Goal: Navigation & Orientation: Understand site structure

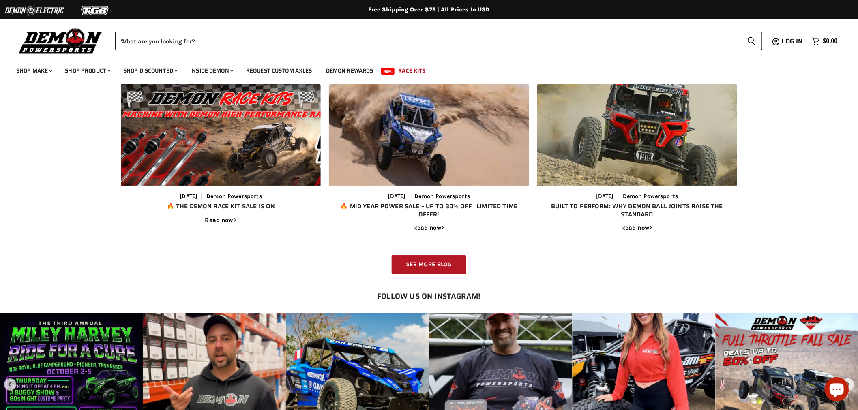
scroll to position [991, 0]
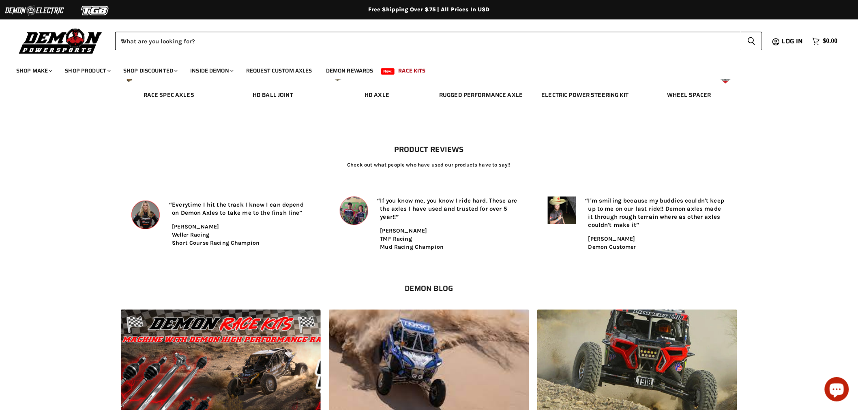
click at [429, 288] on h2 "Demon Blog" at bounding box center [429, 288] width 610 height 9
click at [449, 219] on p "If you know me, you know I ride hard. These are the axles I have used and trust…" at bounding box center [449, 209] width 138 height 24
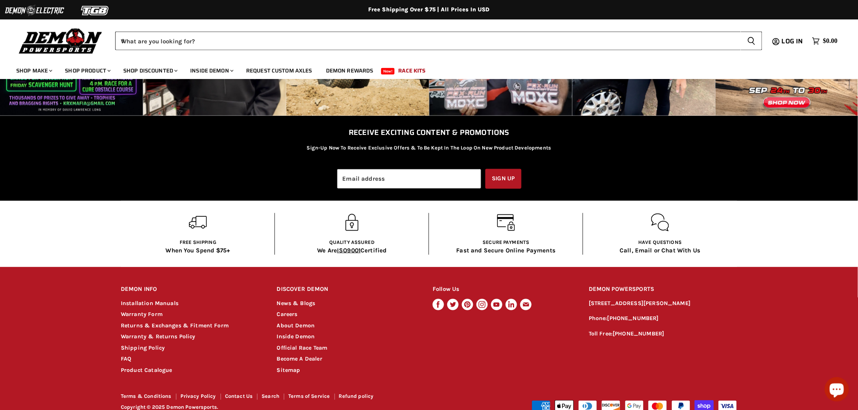
scroll to position [1579, 0]
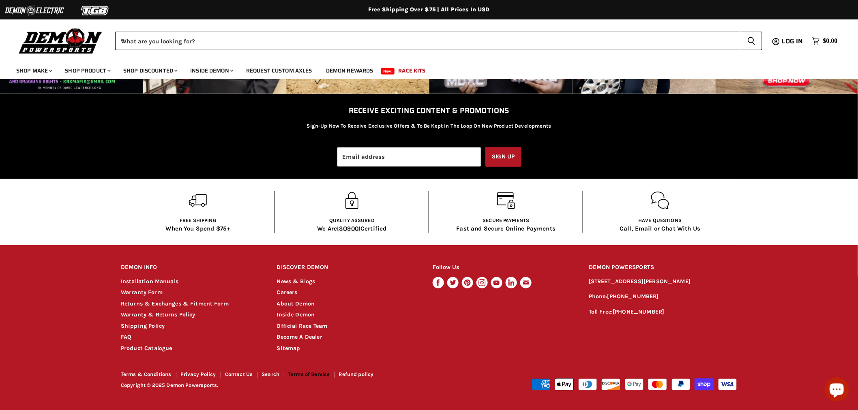
click at [320, 375] on link "Terms of Service" at bounding box center [308, 375] width 41 height 6
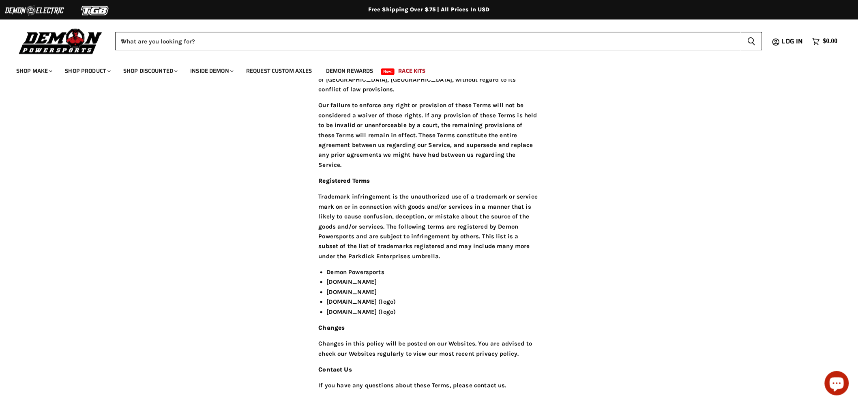
scroll to position [2100, 0]
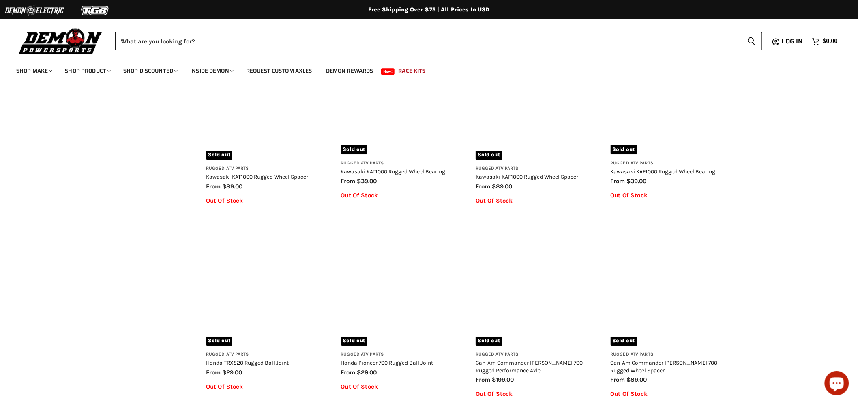
scroll to position [1176, 0]
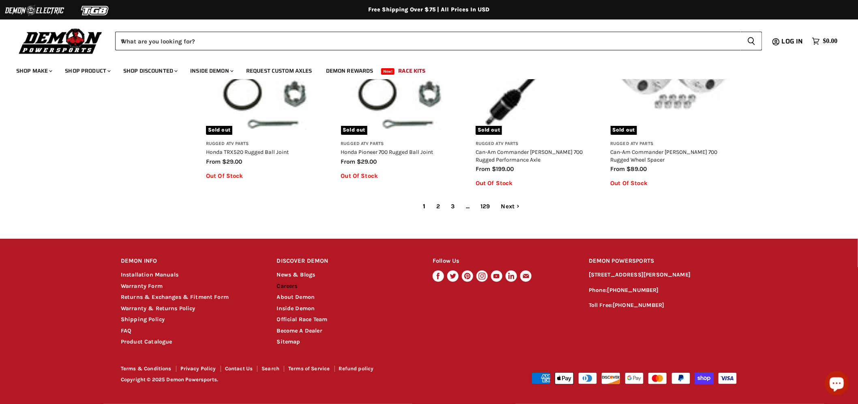
click at [287, 286] on link "Careers" at bounding box center [287, 285] width 21 height 7
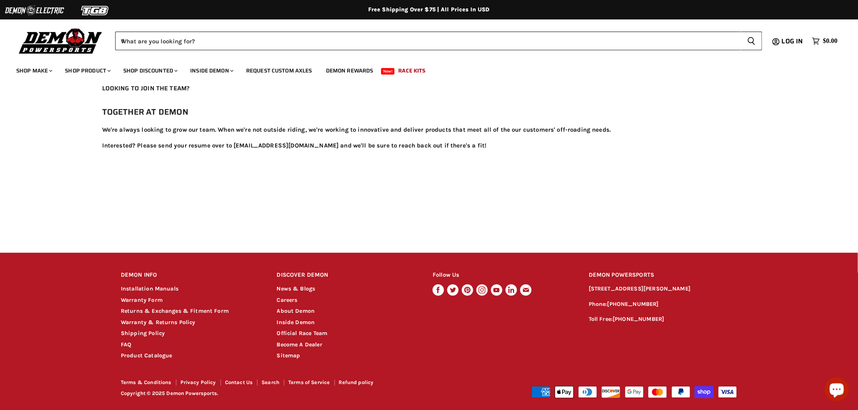
scroll to position [44, 0]
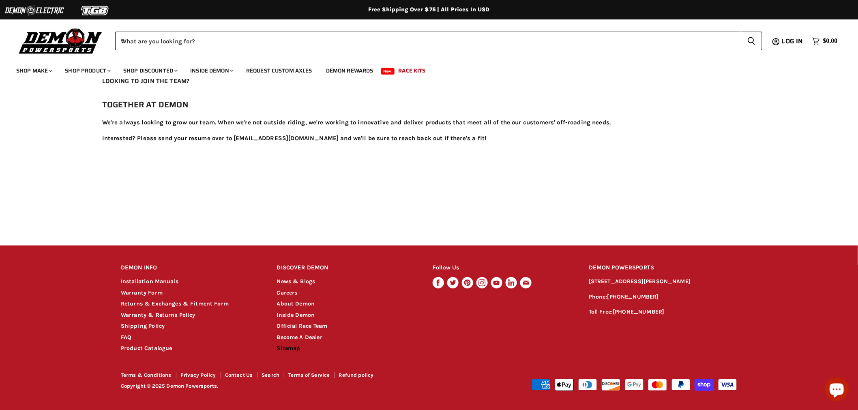
click at [293, 351] on link "Sitemap" at bounding box center [289, 348] width 24 height 7
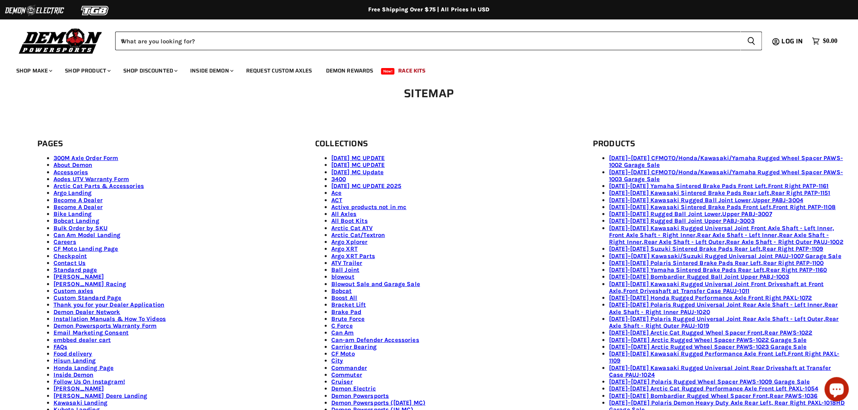
click at [370, 163] on link "[DATE] MC UPDATE" at bounding box center [358, 164] width 54 height 7
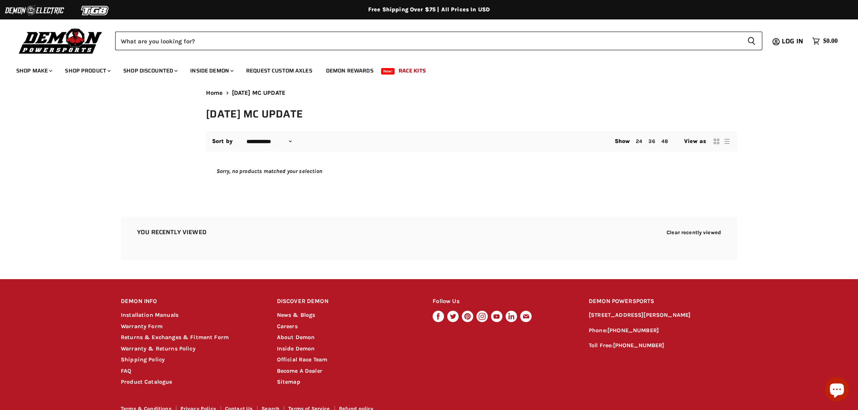
select select "**********"
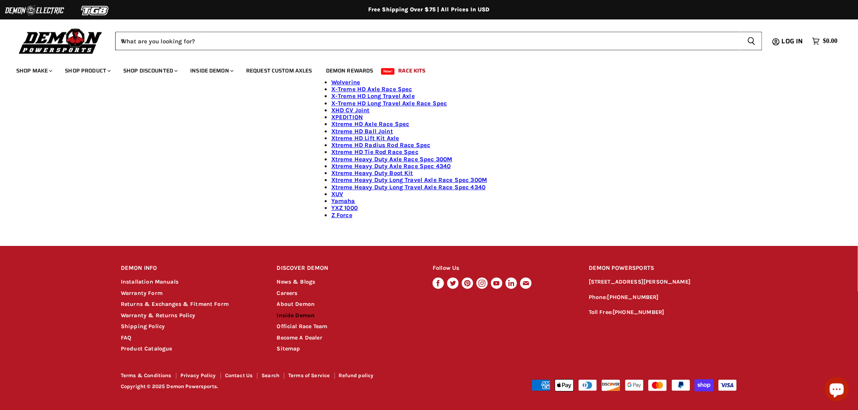
click at [307, 316] on link "Inside Demon" at bounding box center [296, 315] width 38 height 7
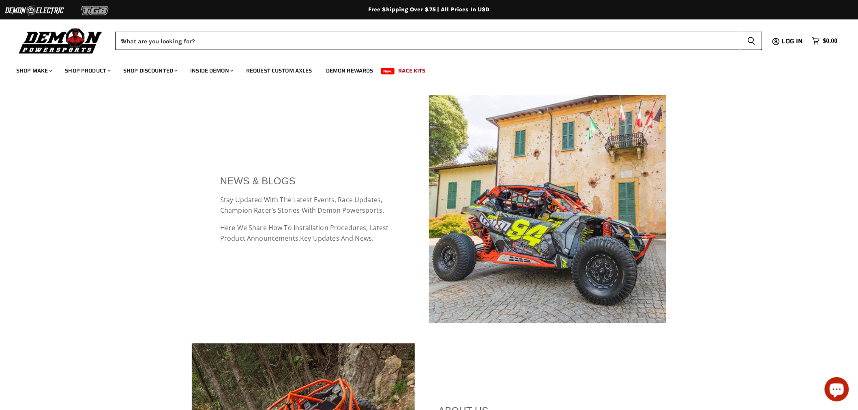
scroll to position [230, 0]
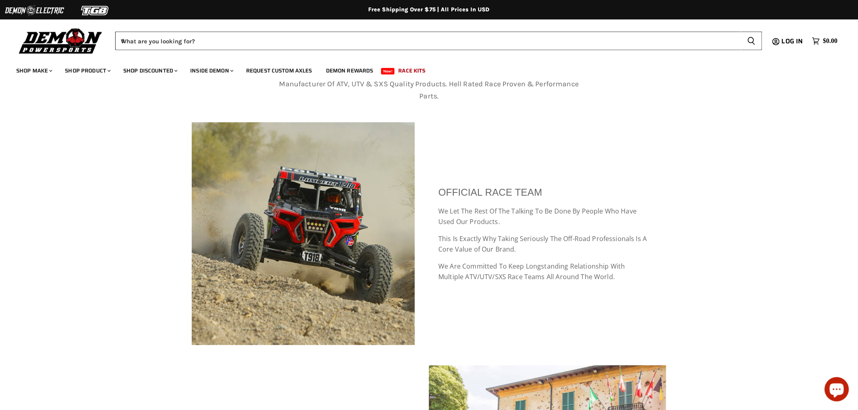
click at [50, 38] on img at bounding box center [60, 40] width 89 height 29
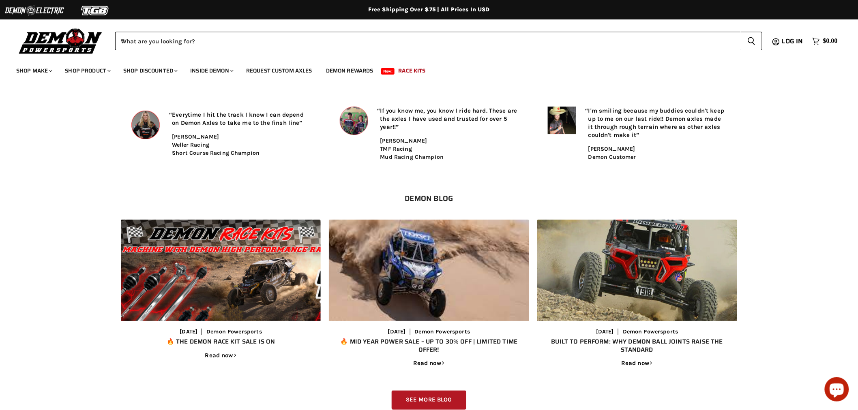
scroll to position [1082, 0]
